Goal: Find specific page/section: Find specific page/section

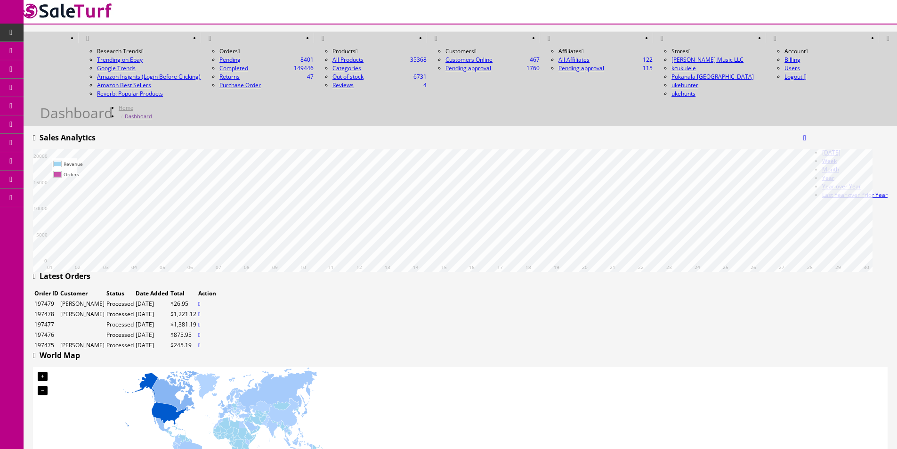
click at [49, 48] on icon at bounding box center [50, 51] width 10 height 8
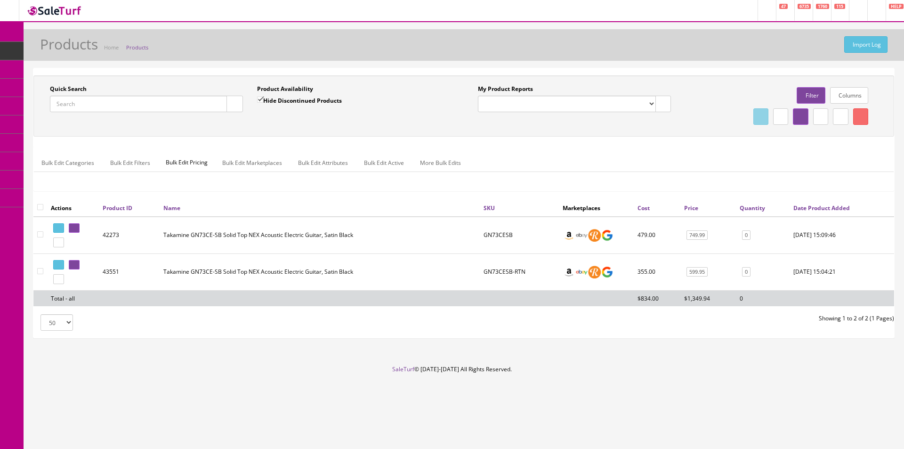
click at [220, 101] on input "Quick Search" at bounding box center [138, 104] width 177 height 16
paste input "CC230303498"
type input "CC230303498"
click at [235, 105] on icon "button" at bounding box center [234, 104] width 3 height 6
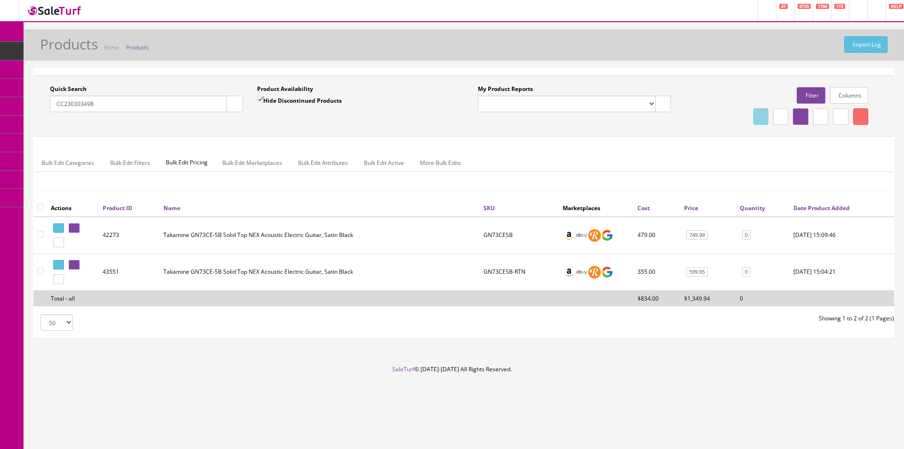
click at [240, 129] on div "Quick Search CC230303498 Date From Product Availability Hide Discontinued Produ…" at bounding box center [463, 105] width 861 height 61
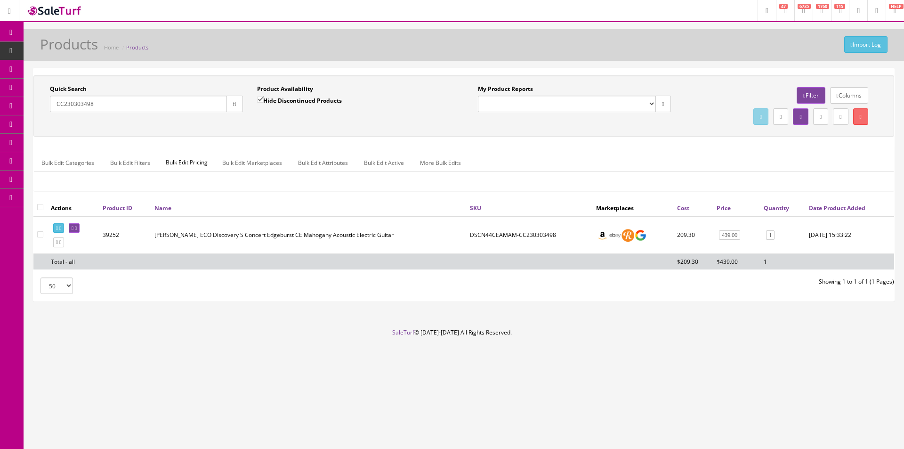
click at [741, 163] on ul "Bulk Edit Categories Bulk Edit Filters Bulk Edit Pricing Bulk Edit Marketplaces…" at bounding box center [464, 163] width 860 height 18
drag, startPoint x: 741, startPoint y: 163, endPoint x: 752, endPoint y: 131, distance: 33.8
click at [741, 163] on ul "Bulk Edit Categories Bulk Edit Filters Bulk Edit Pricing Bulk Edit Marketplaces…" at bounding box center [464, 163] width 860 height 18
